Goal: Task Accomplishment & Management: Manage account settings

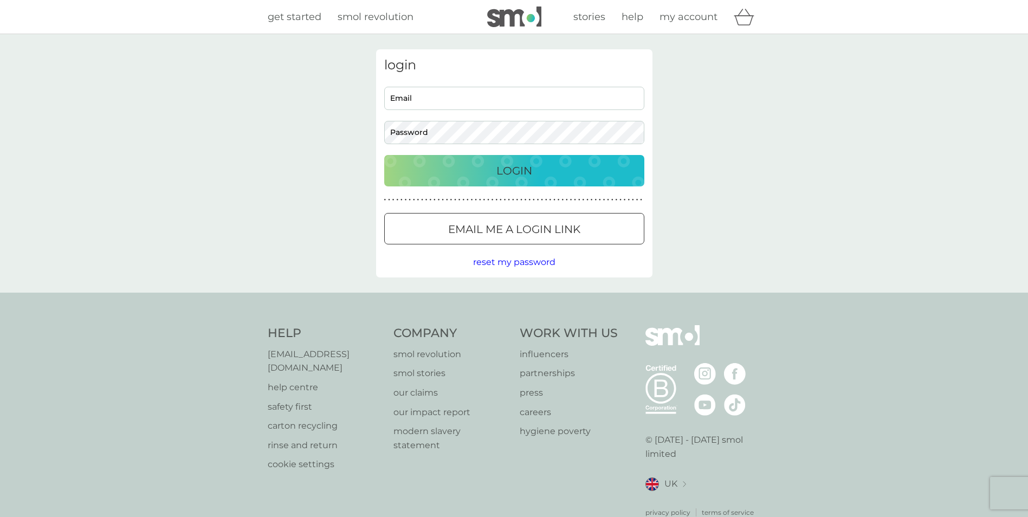
click at [297, 23] on link "get started" at bounding box center [295, 17] width 54 height 16
click at [706, 16] on span "my account" at bounding box center [689, 17] width 58 height 12
click at [501, 89] on input "Email" at bounding box center [514, 98] width 260 height 23
type input "[EMAIL_ADDRESS][DOMAIN_NAME]"
click at [509, 175] on p "Login" at bounding box center [514, 170] width 36 height 17
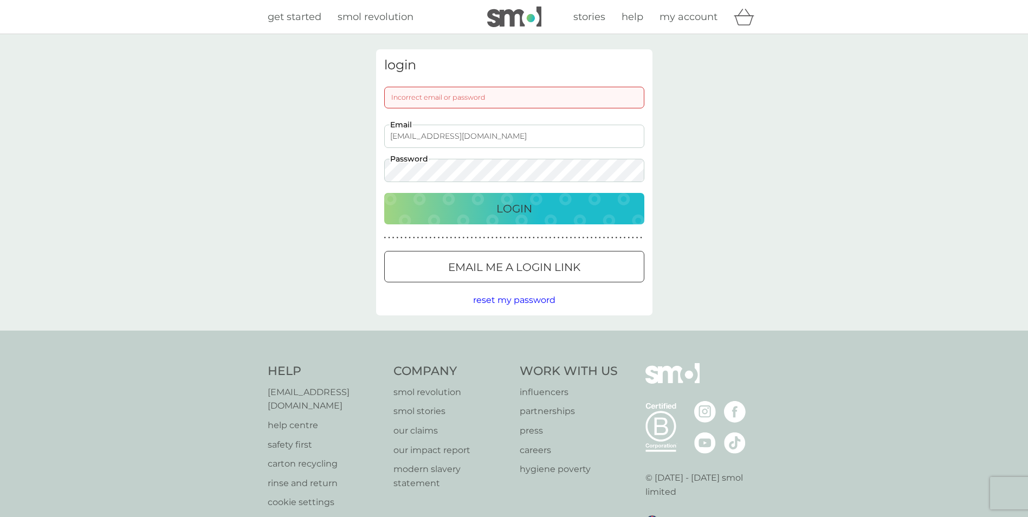
click at [751, 24] on icon "basket" at bounding box center [744, 17] width 21 height 17
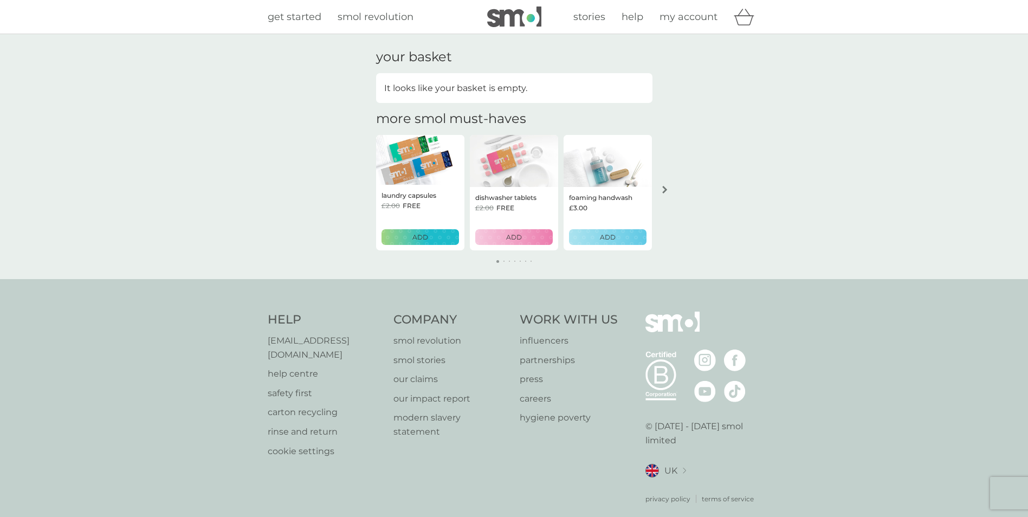
click at [702, 19] on span "my account" at bounding box center [689, 17] width 58 height 12
